Goal: Information Seeking & Learning: Learn about a topic

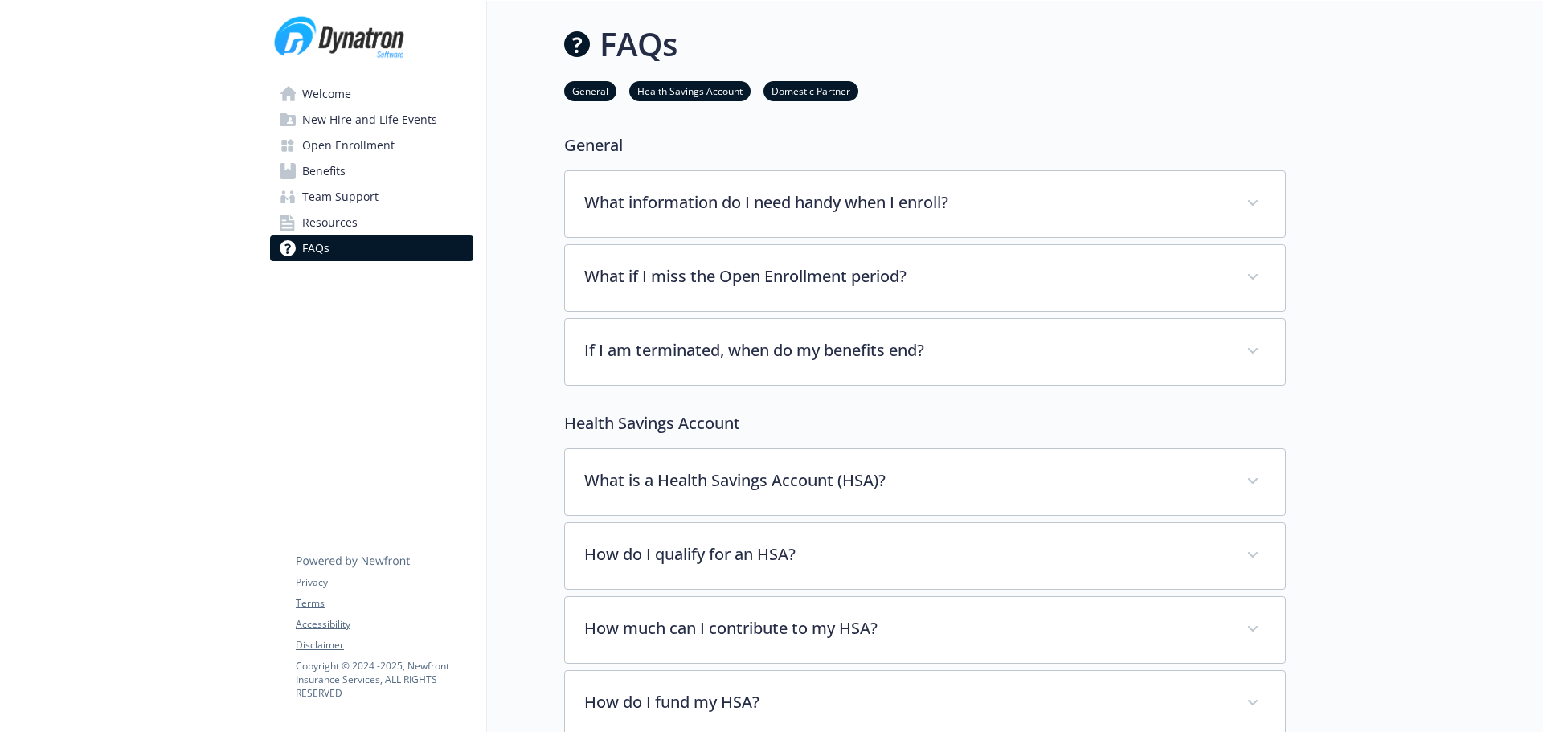
click at [328, 220] on span "Resources" at bounding box center [329, 223] width 55 height 26
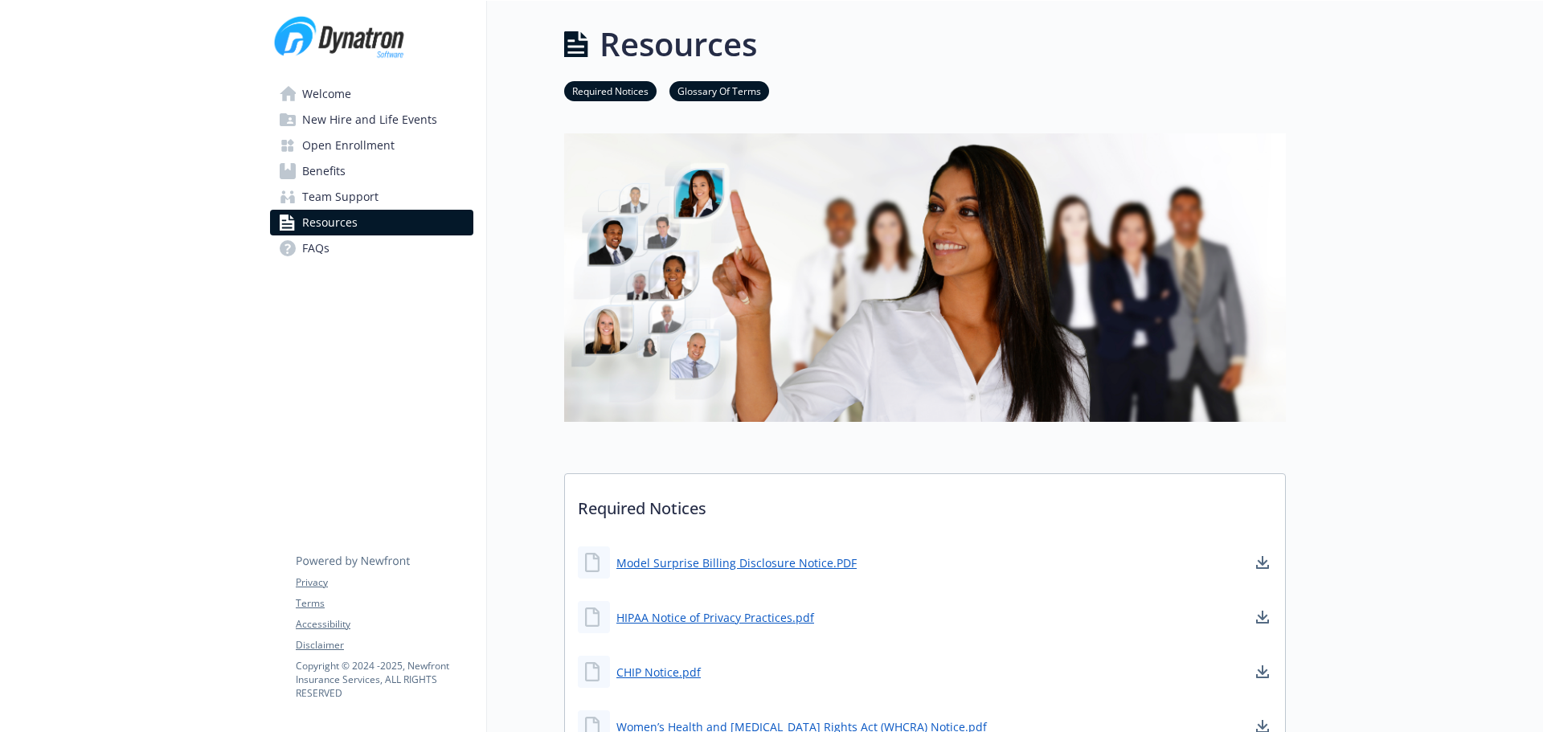
click at [401, 145] on link "Open Enrollment" at bounding box center [371, 146] width 203 height 26
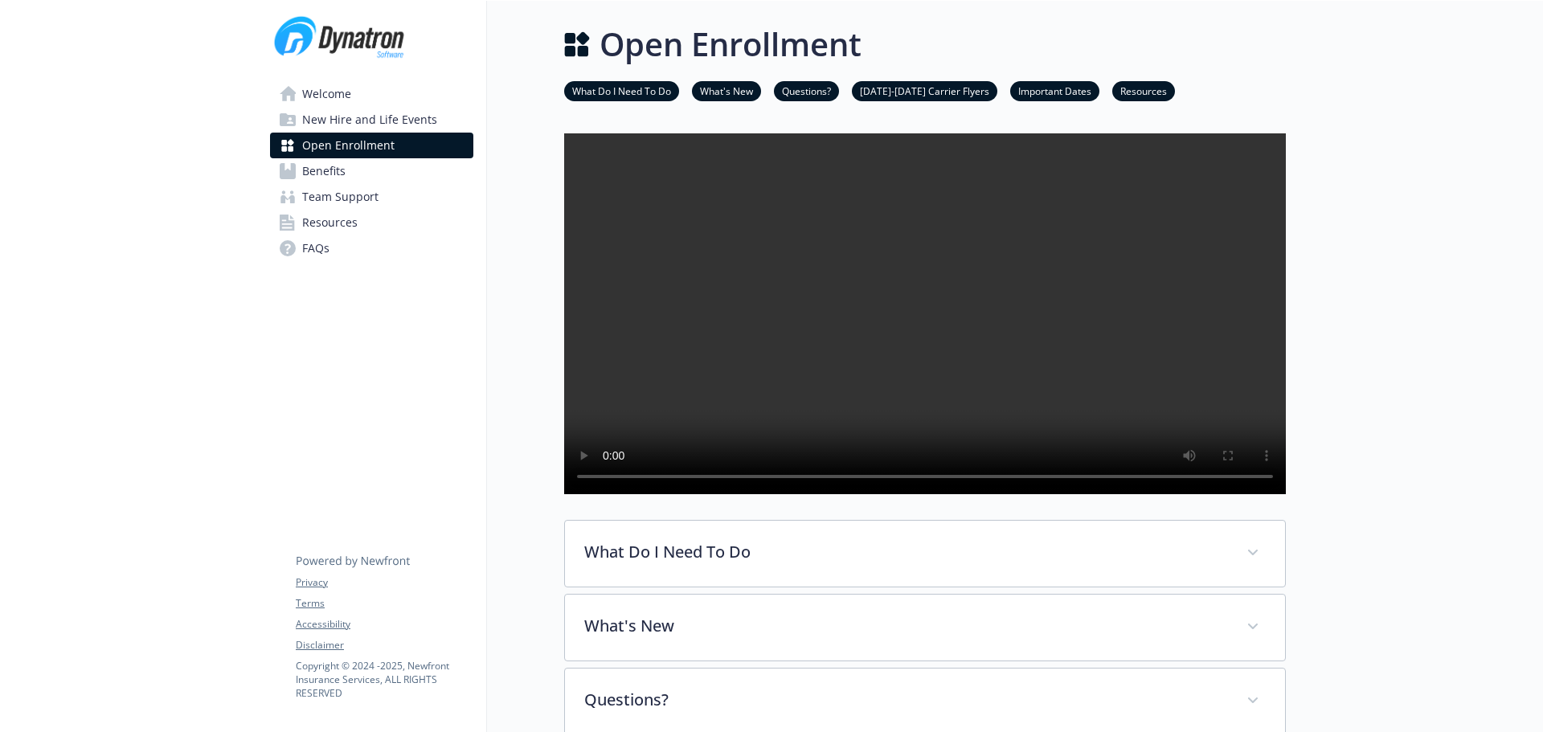
click at [342, 175] on span "Benefits" at bounding box center [323, 171] width 43 height 26
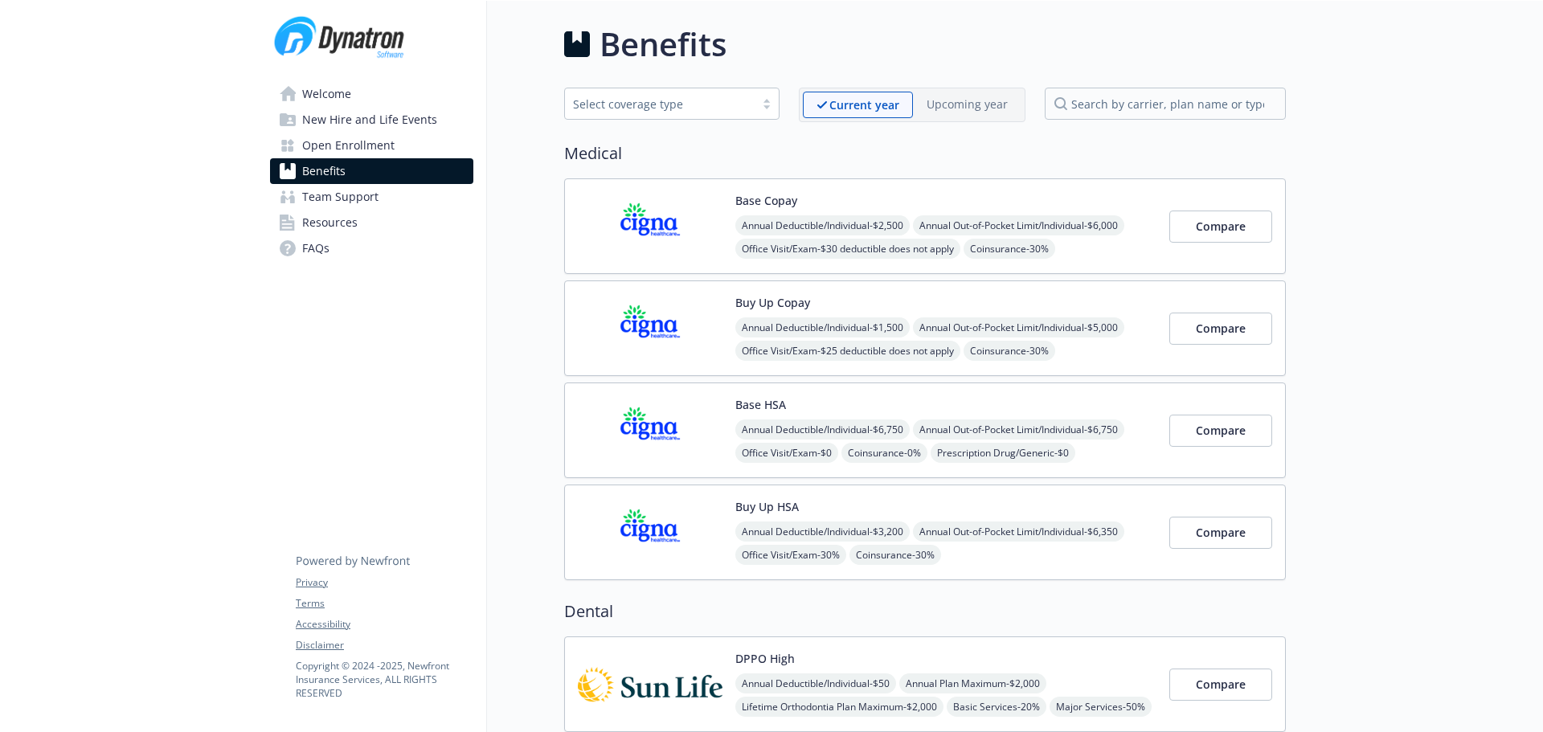
click at [343, 226] on span "Resources" at bounding box center [329, 223] width 55 height 26
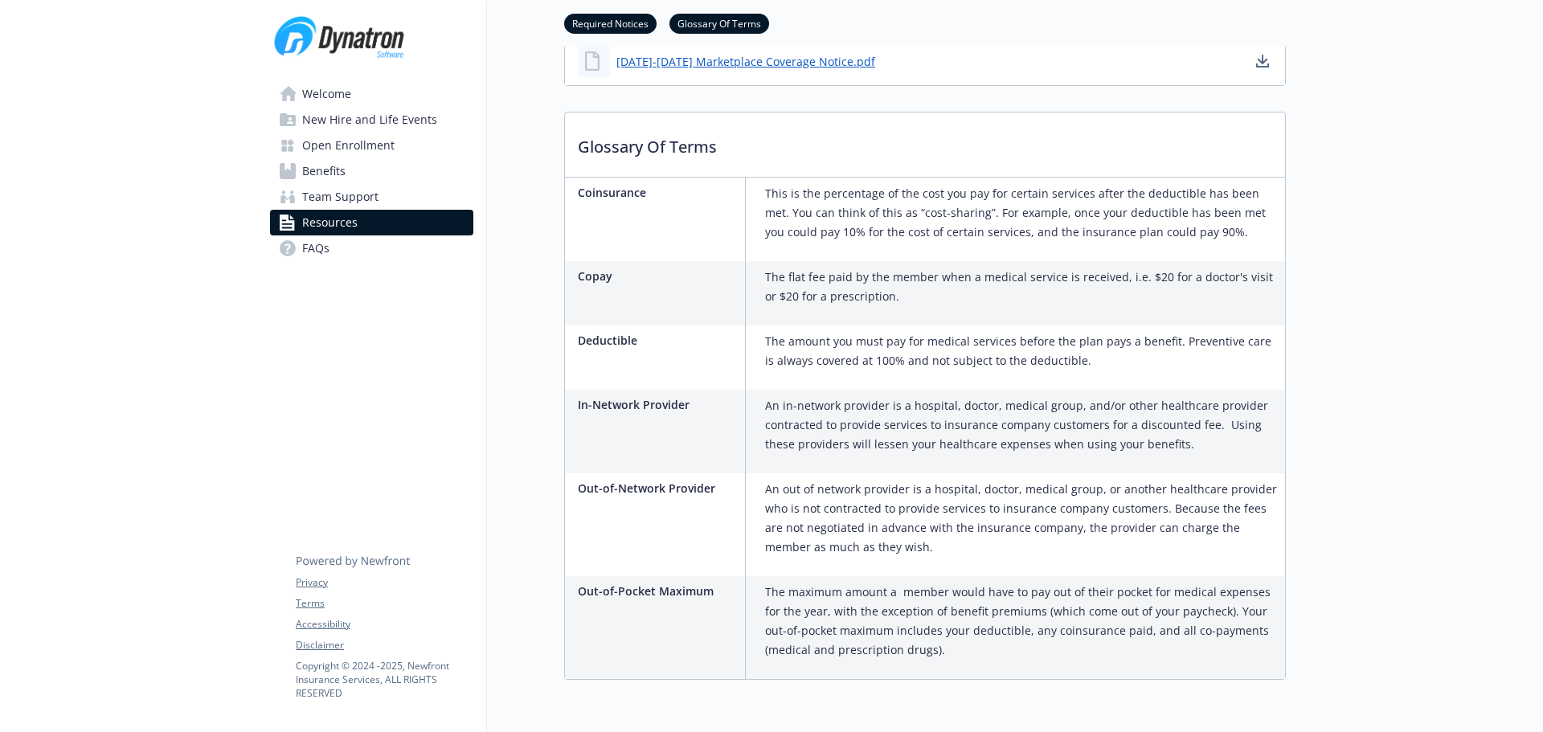
scroll to position [959, 0]
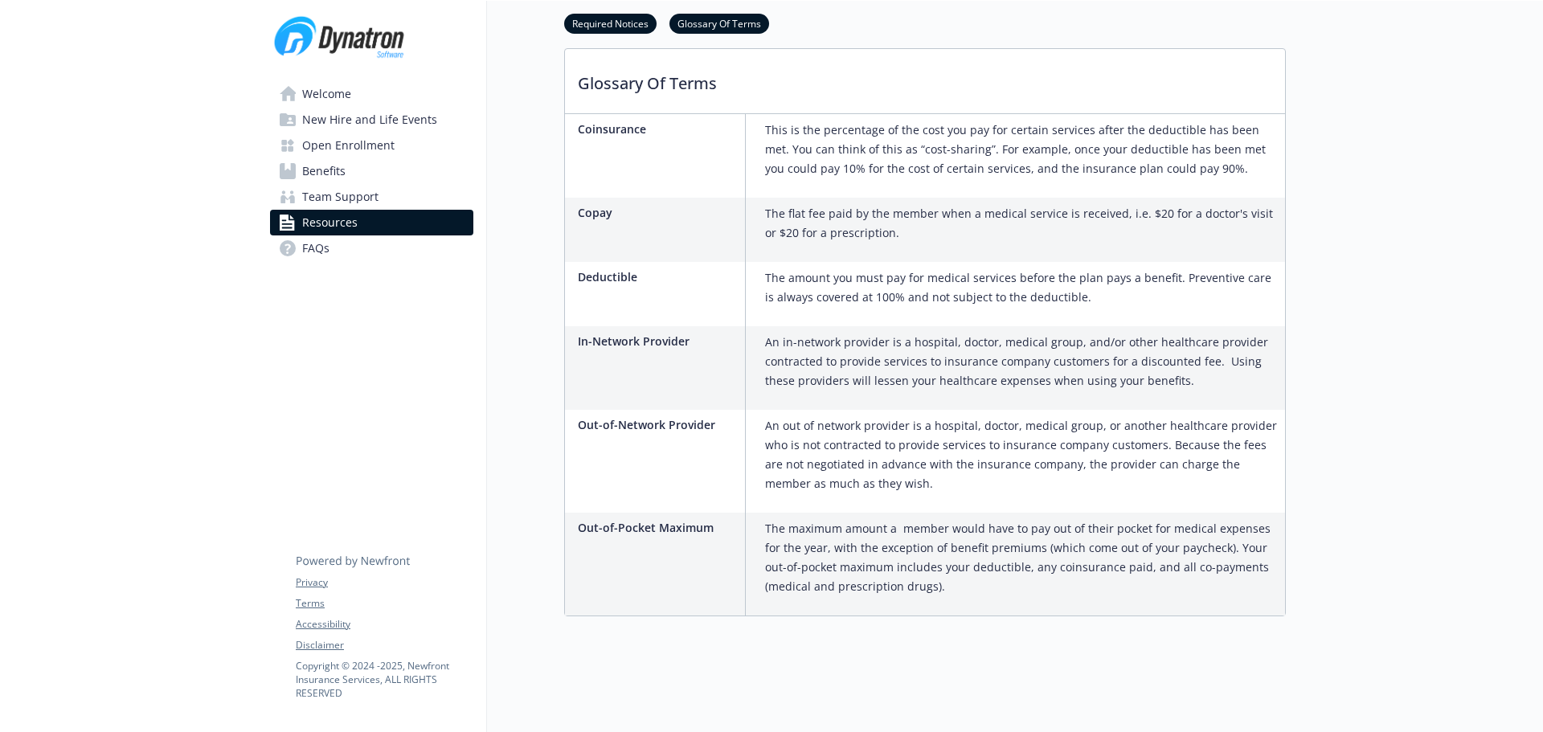
click at [346, 247] on link "FAQs" at bounding box center [371, 248] width 203 height 26
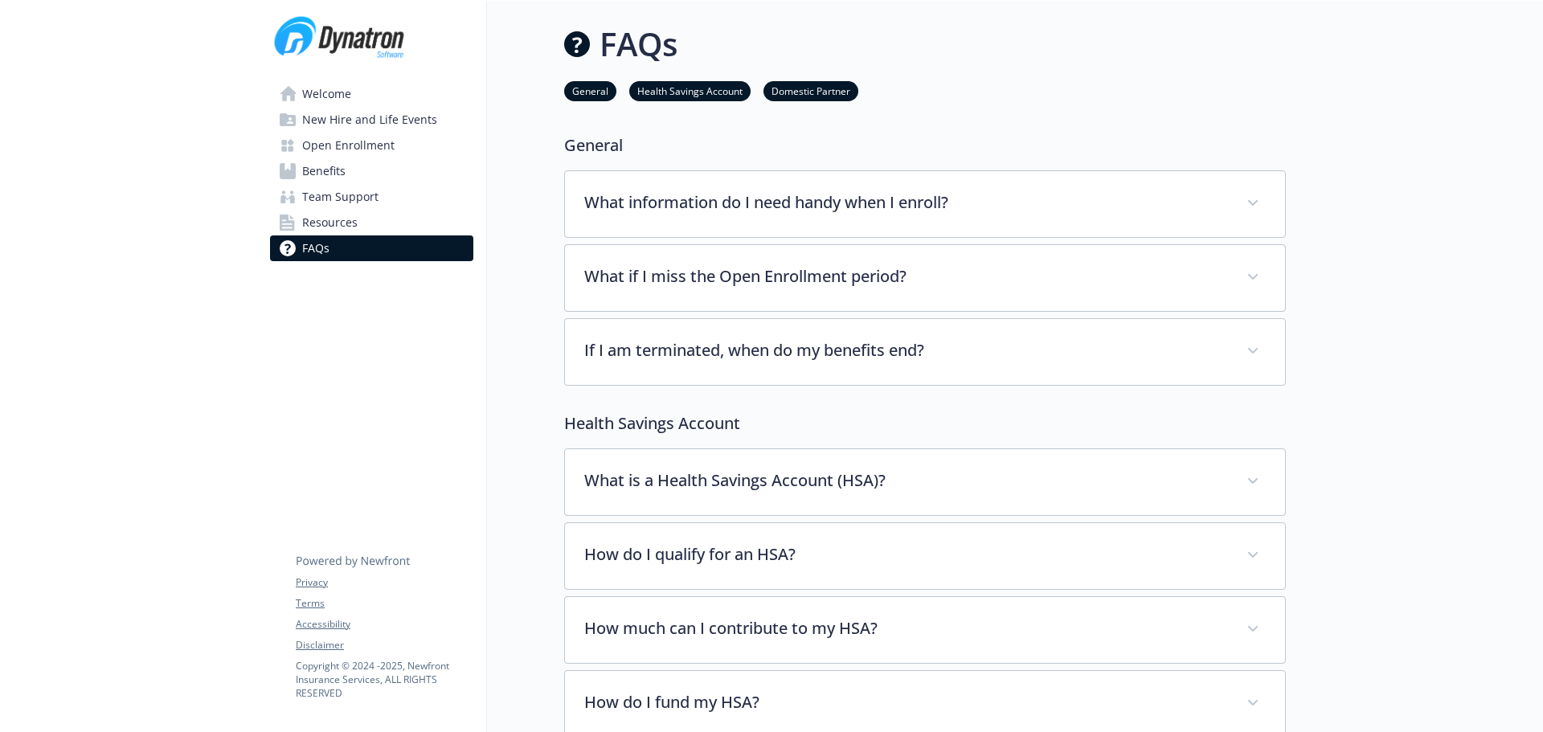
click at [354, 95] on link "Welcome" at bounding box center [371, 94] width 203 height 26
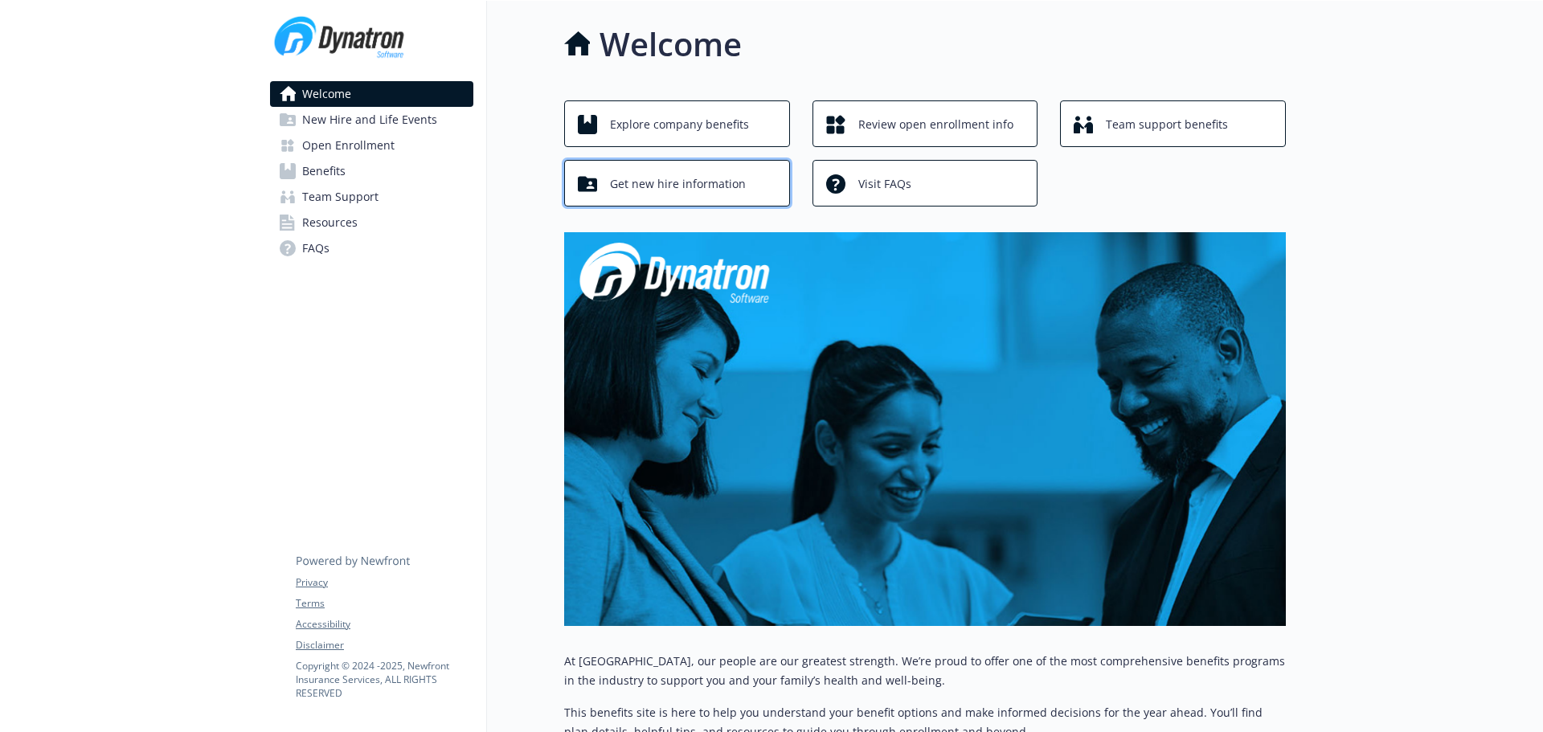
click at [710, 184] on span "Get new hire information" at bounding box center [678, 184] width 136 height 31
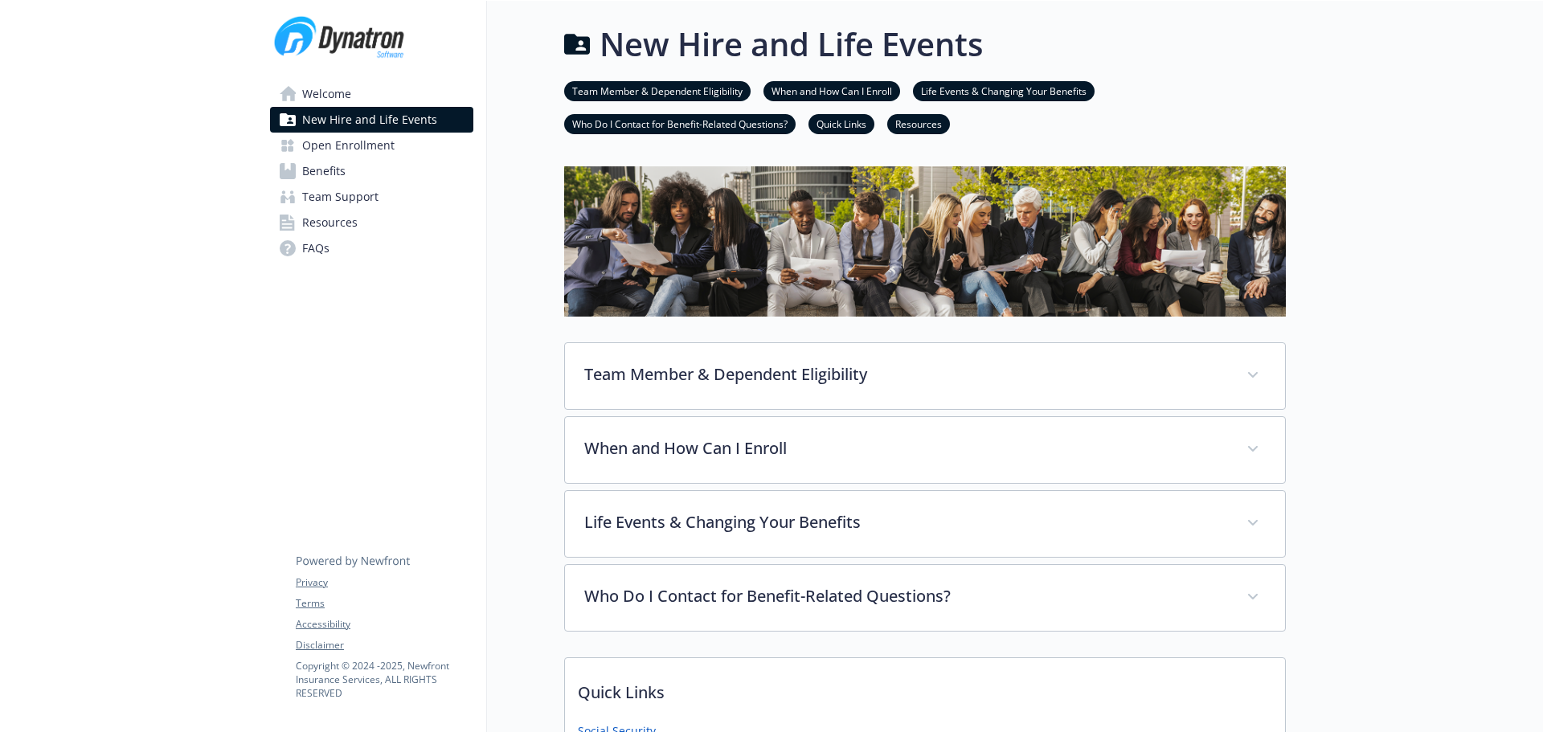
click at [338, 144] on span "Open Enrollment" at bounding box center [348, 146] width 92 height 26
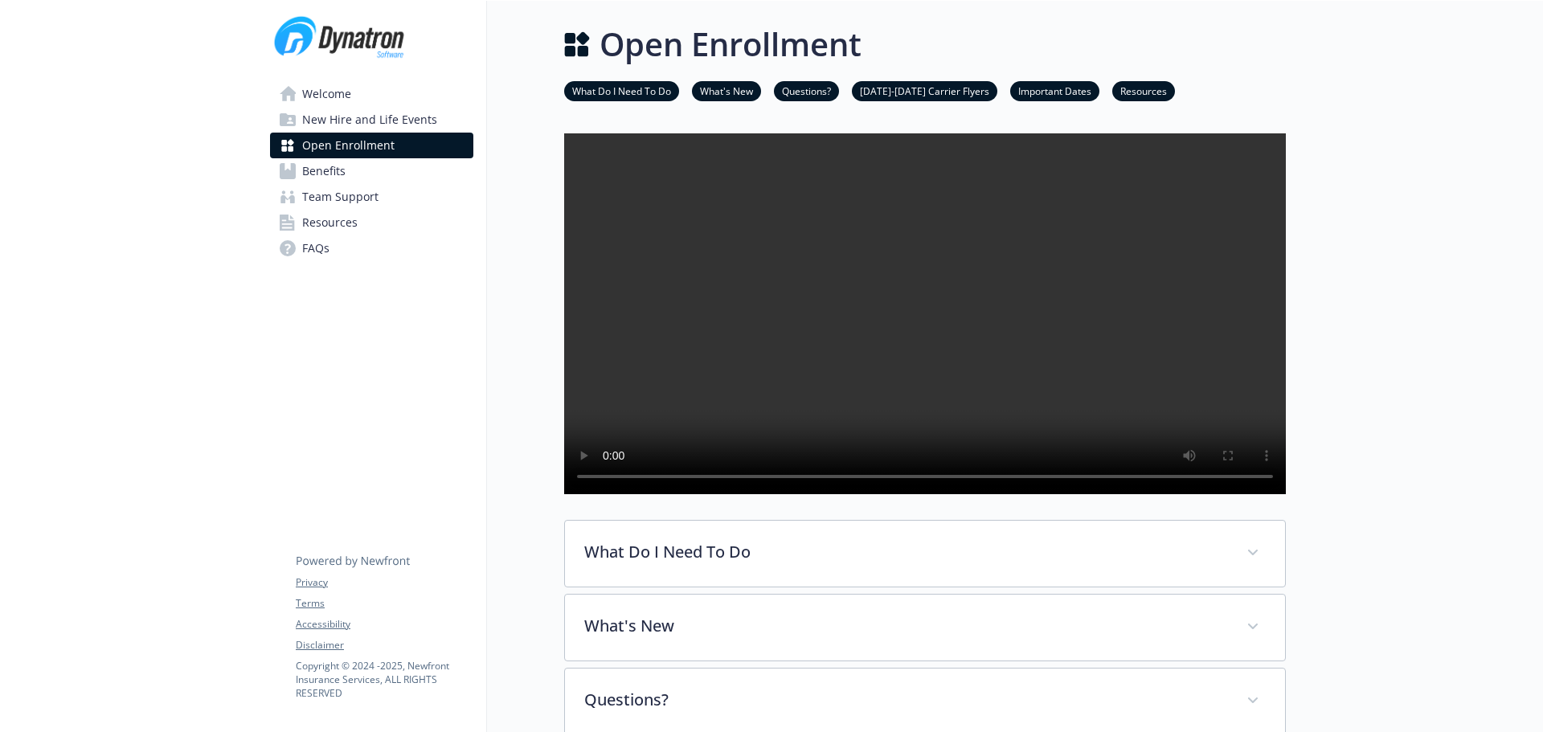
click at [1116, 89] on link "Resources" at bounding box center [1143, 90] width 63 height 15
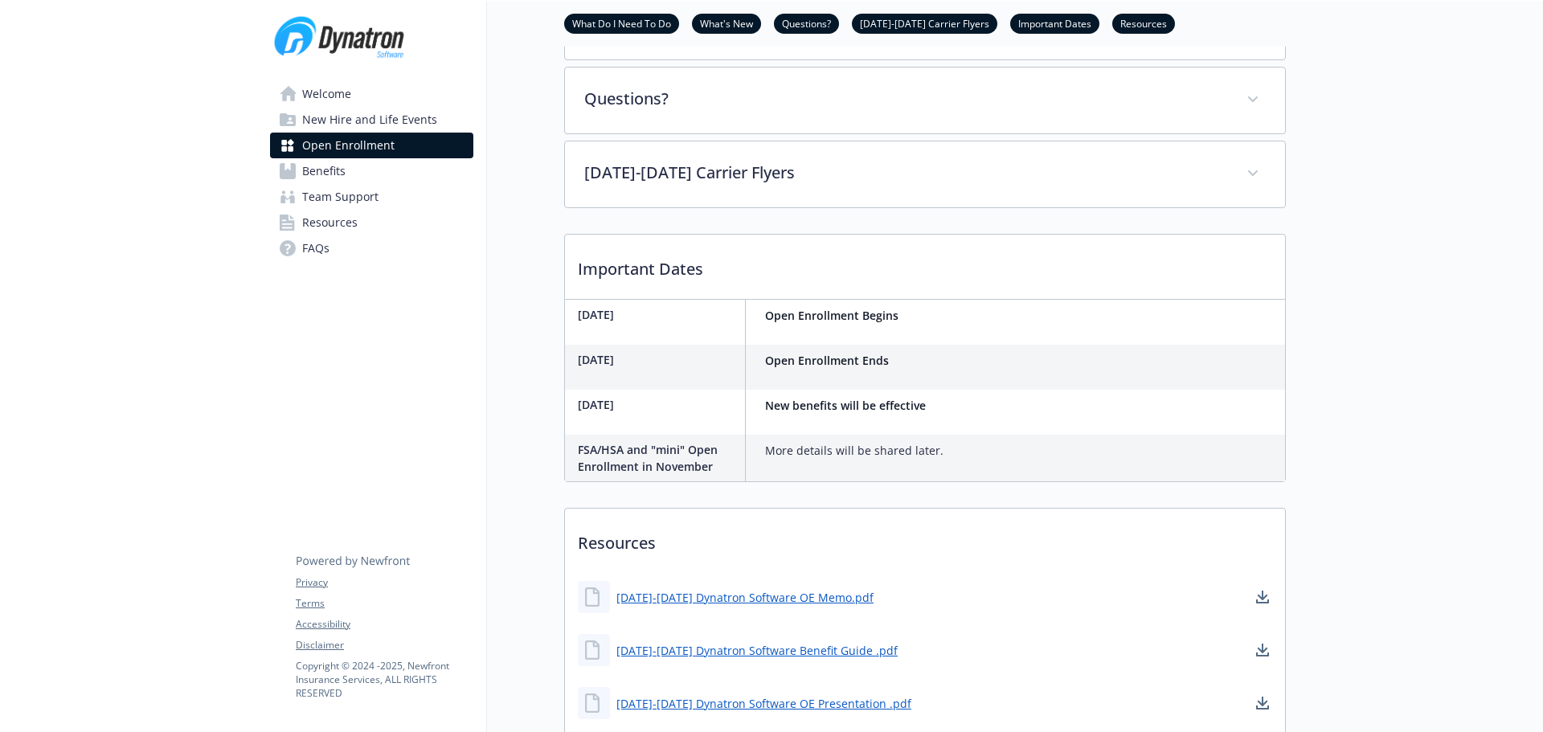
scroll to position [280, 12]
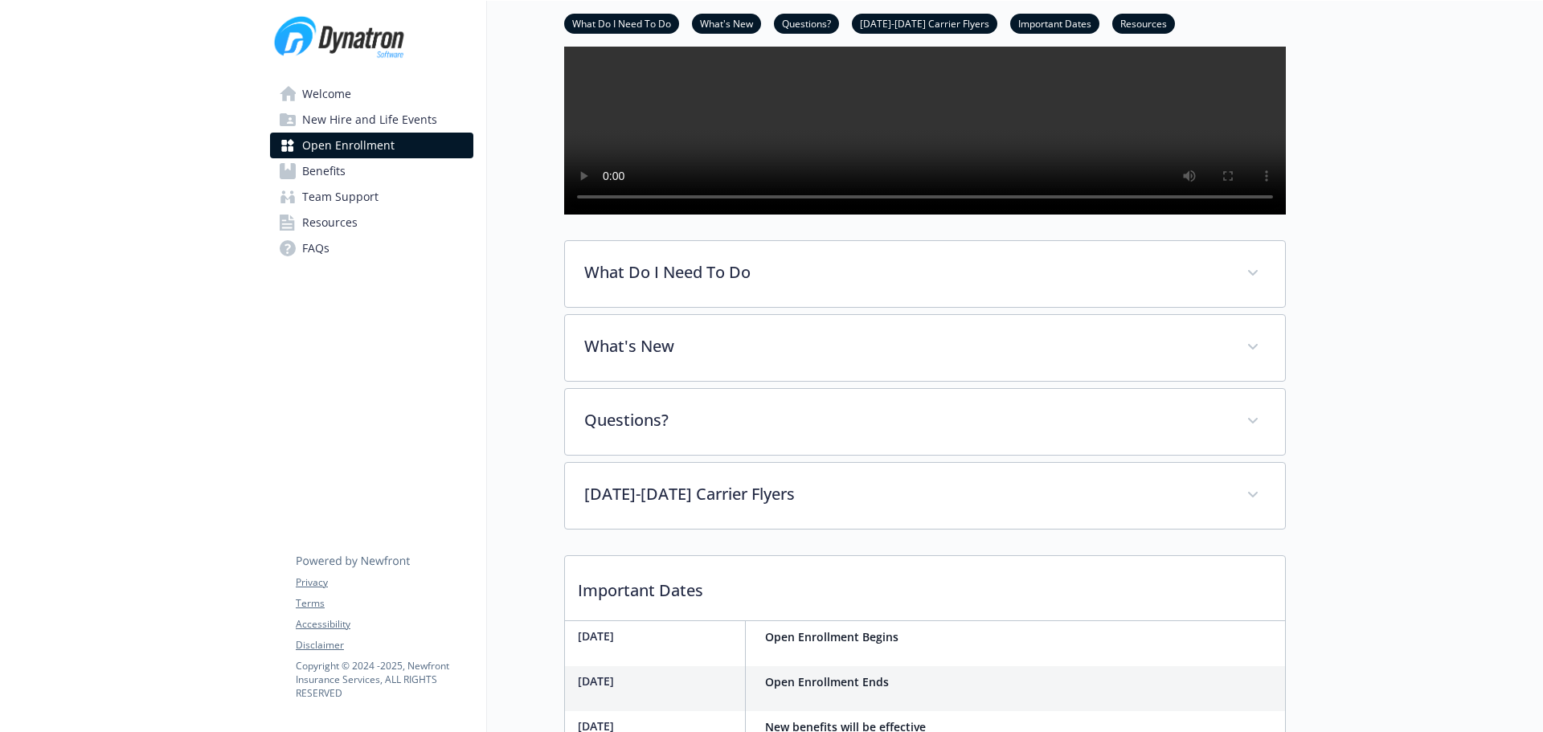
click at [1123, 27] on link "Resources" at bounding box center [1143, 22] width 63 height 15
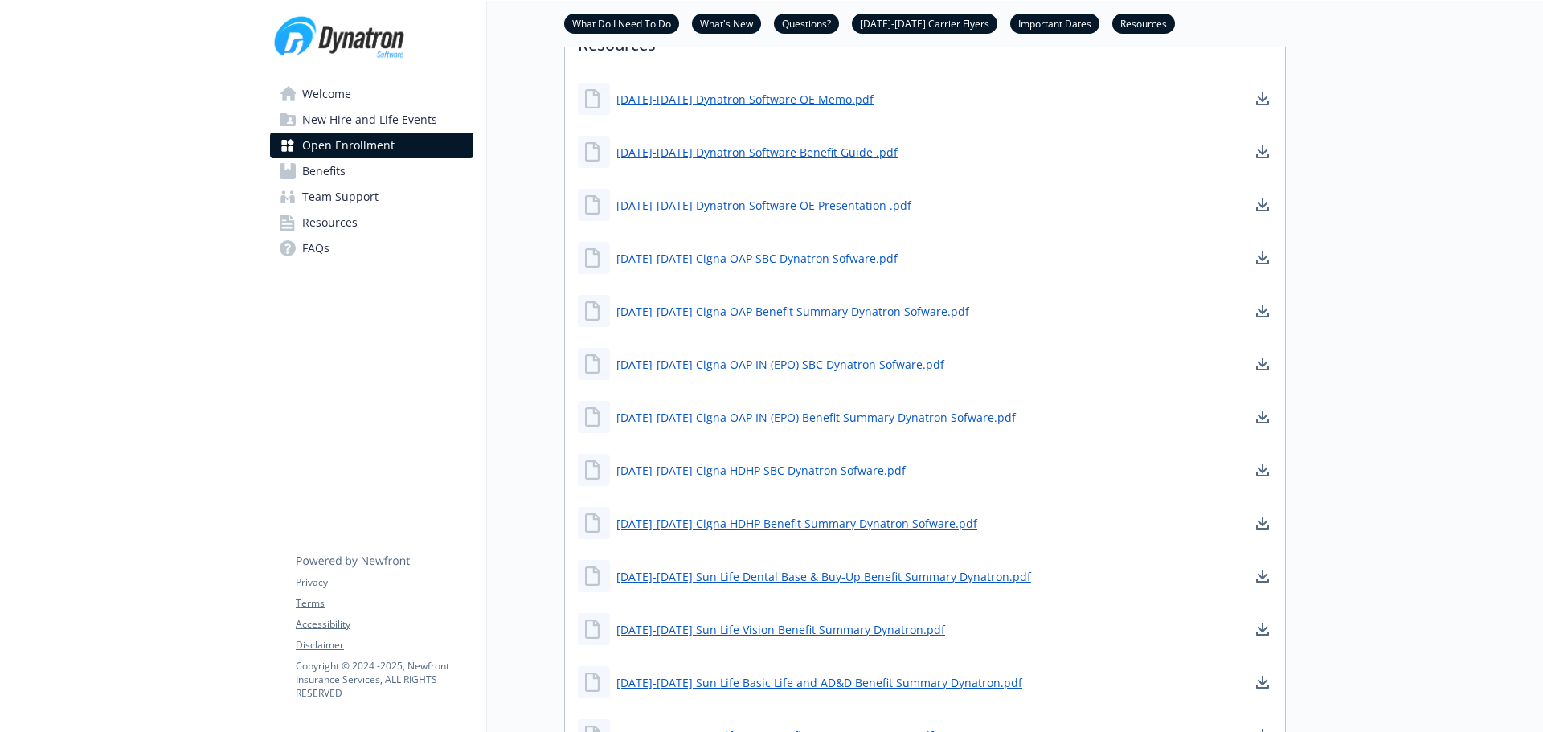
scroll to position [1104, 12]
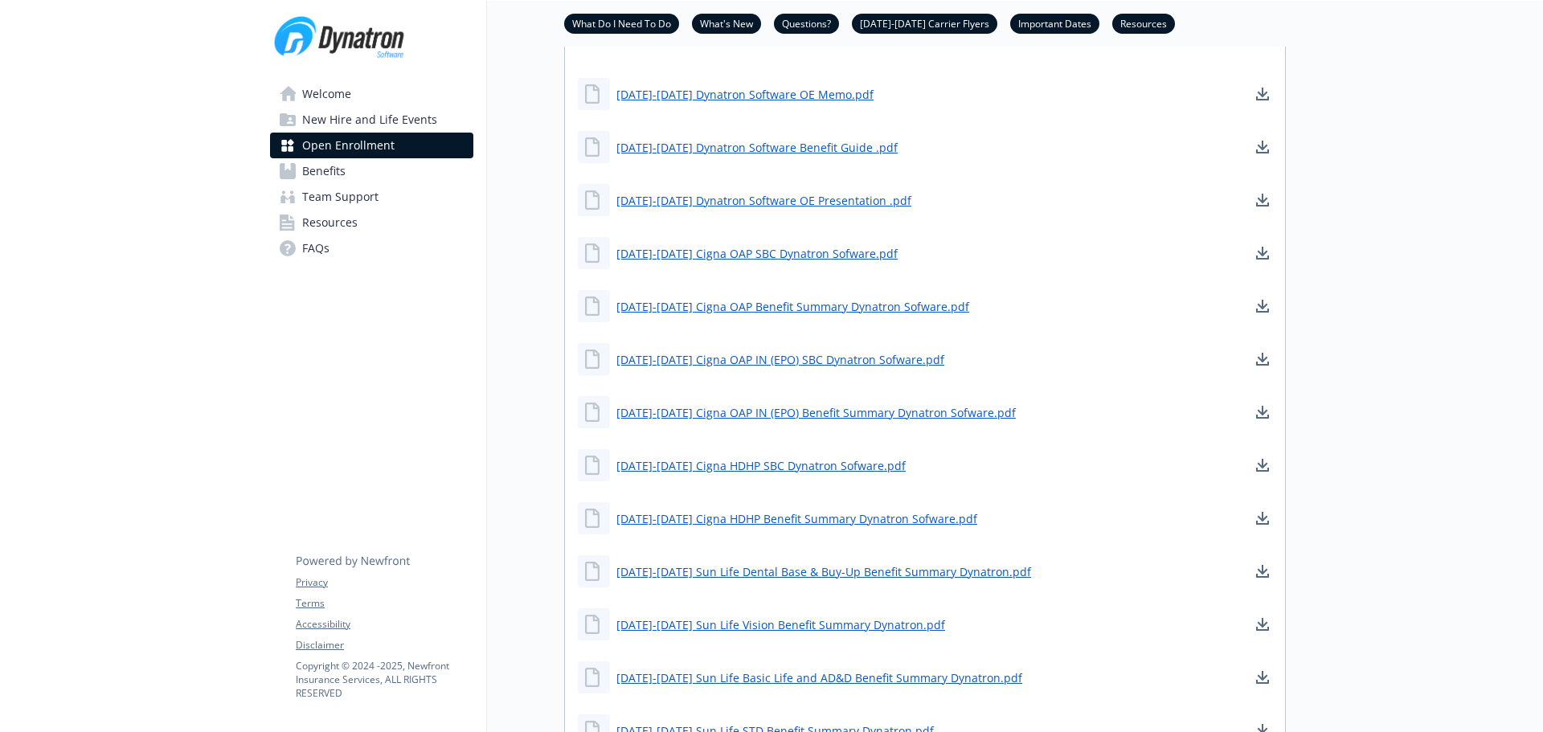
click at [341, 92] on link "Welcome" at bounding box center [371, 94] width 203 height 26
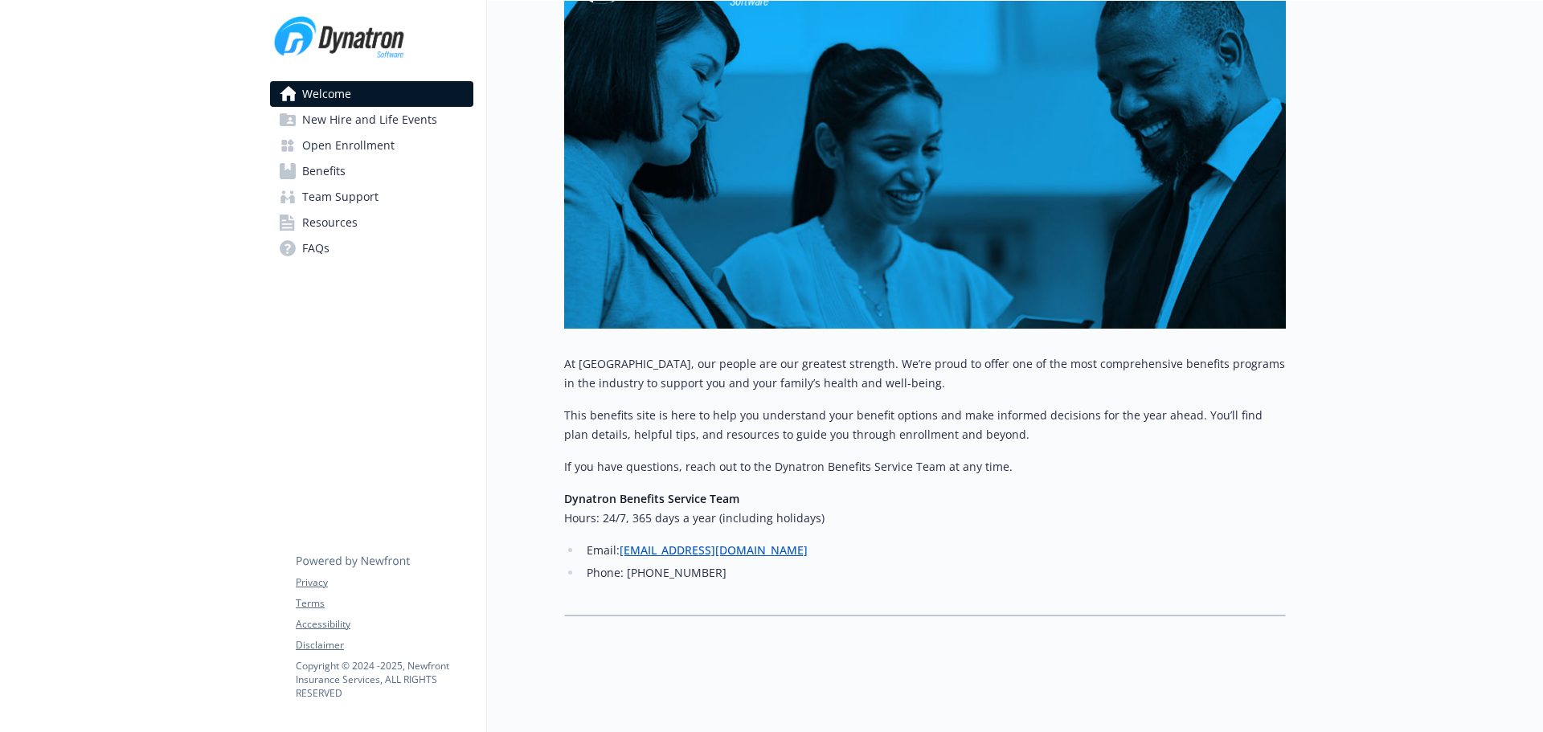
scroll to position [0, 12]
